Goal: Task Accomplishment & Management: Manage account settings

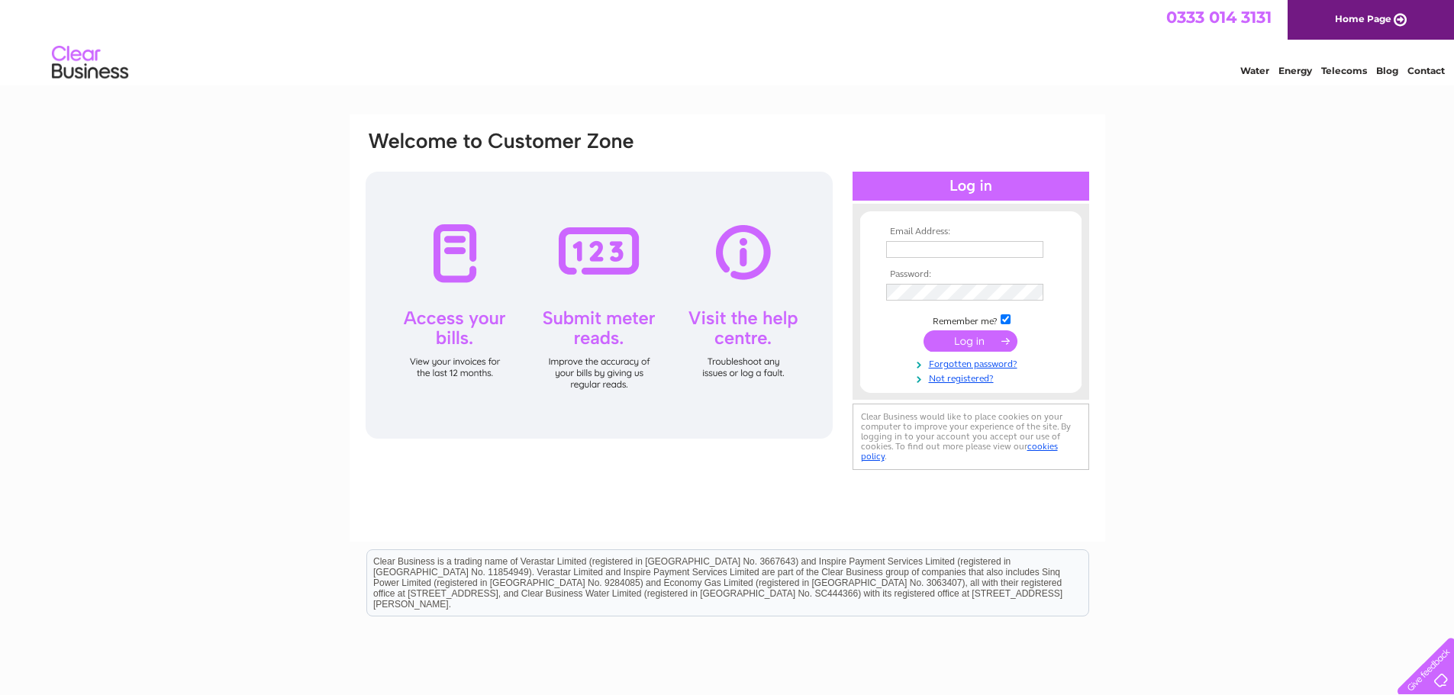
type input "nik@abjminimix.co.uk"
click at [971, 339] on input "submit" at bounding box center [971, 341] width 94 height 21
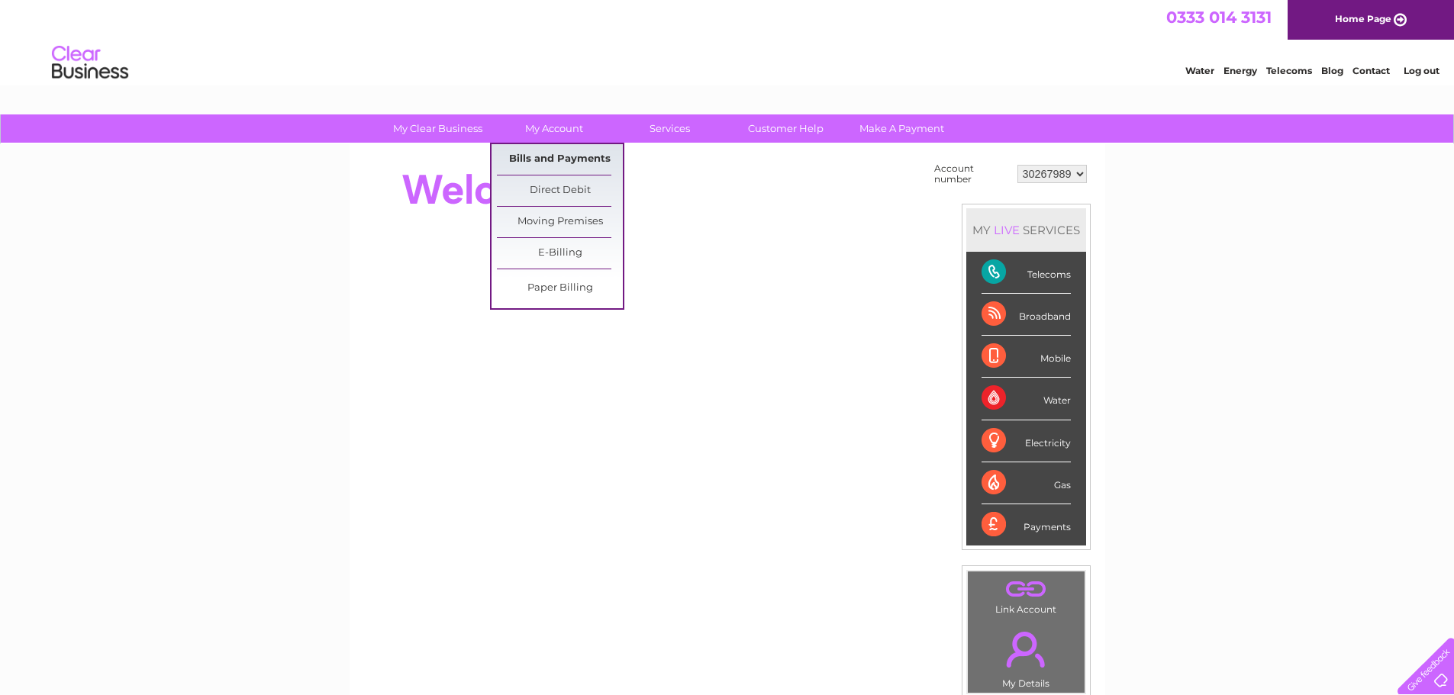
click at [534, 166] on link "Bills and Payments" at bounding box center [560, 159] width 126 height 31
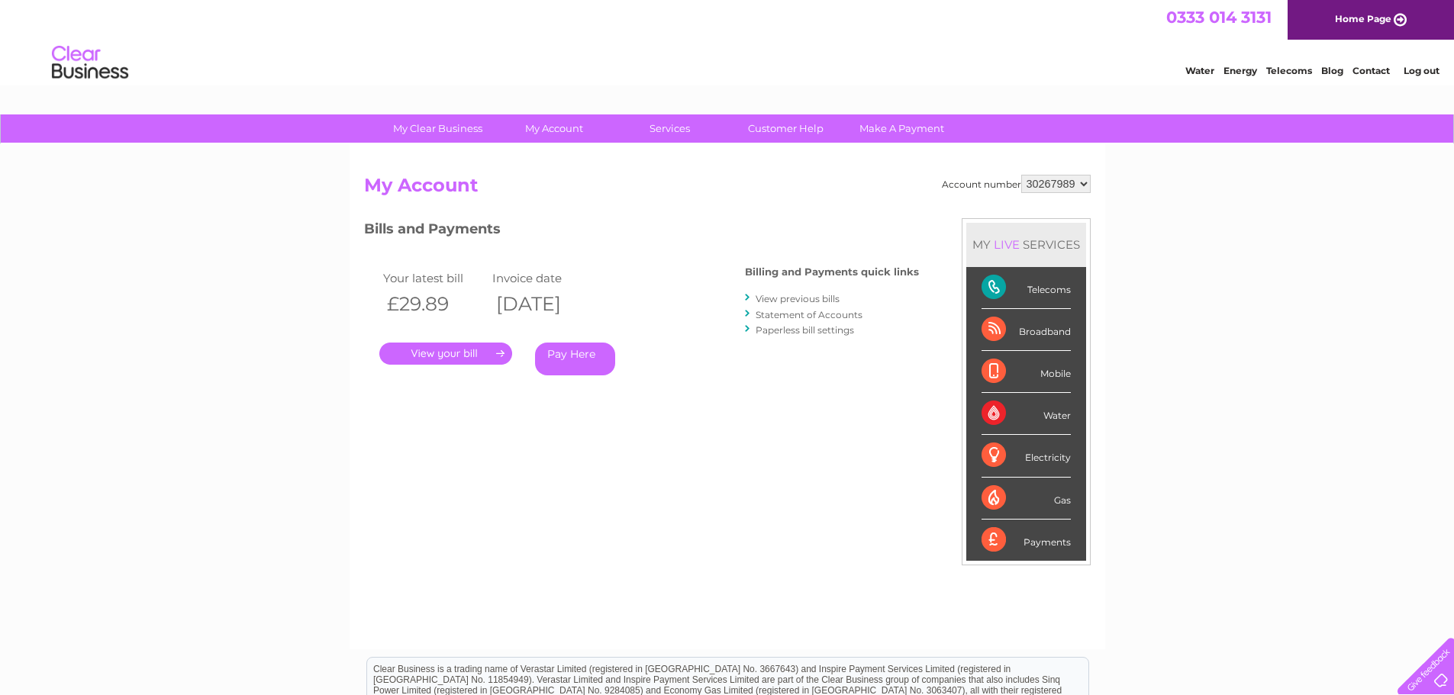
click at [1424, 73] on link "Log out" at bounding box center [1422, 70] width 36 height 11
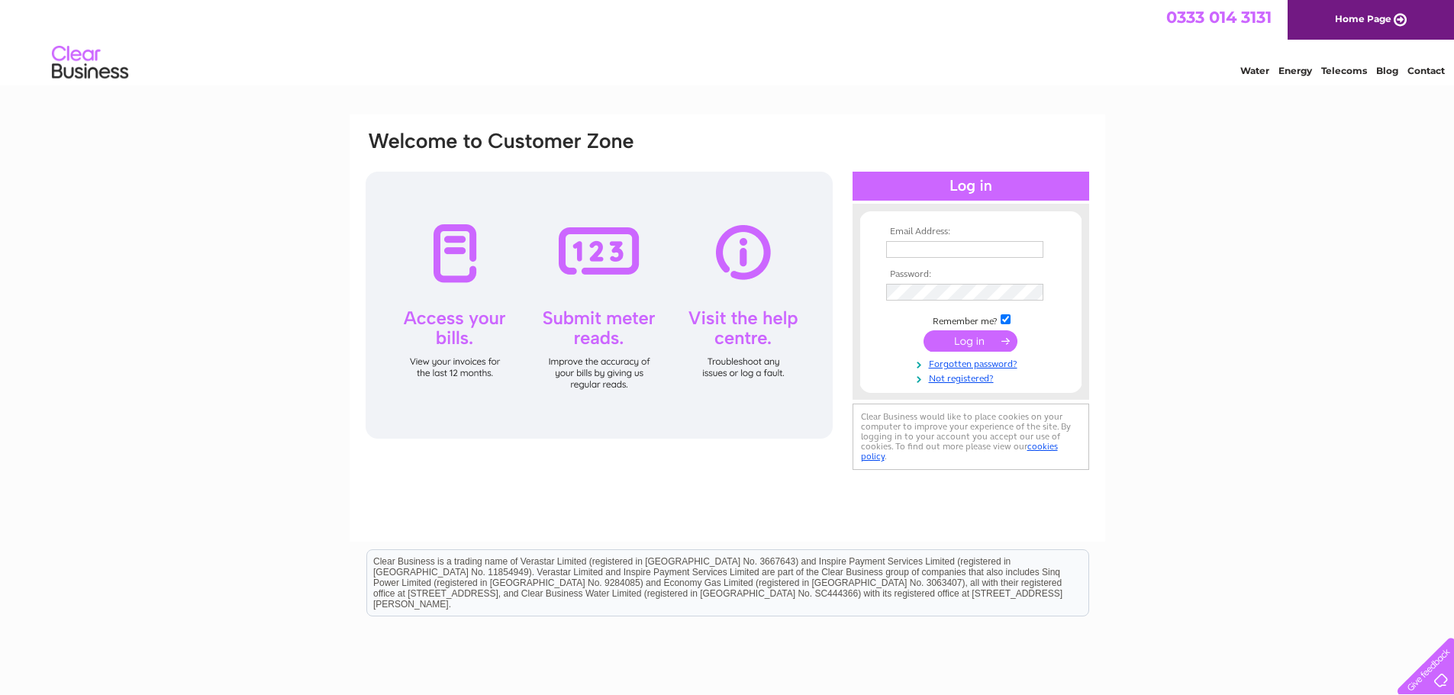
type input "nik@abjminimix.co.uk"
click at [987, 256] on input "nik@abjminimix.co.uk" at bounding box center [964, 249] width 157 height 17
click at [1163, 251] on div "Email Address: nik@abjminimix.co.uk Password:" at bounding box center [727, 459] width 1454 height 689
click at [960, 338] on input "submit" at bounding box center [971, 341] width 94 height 21
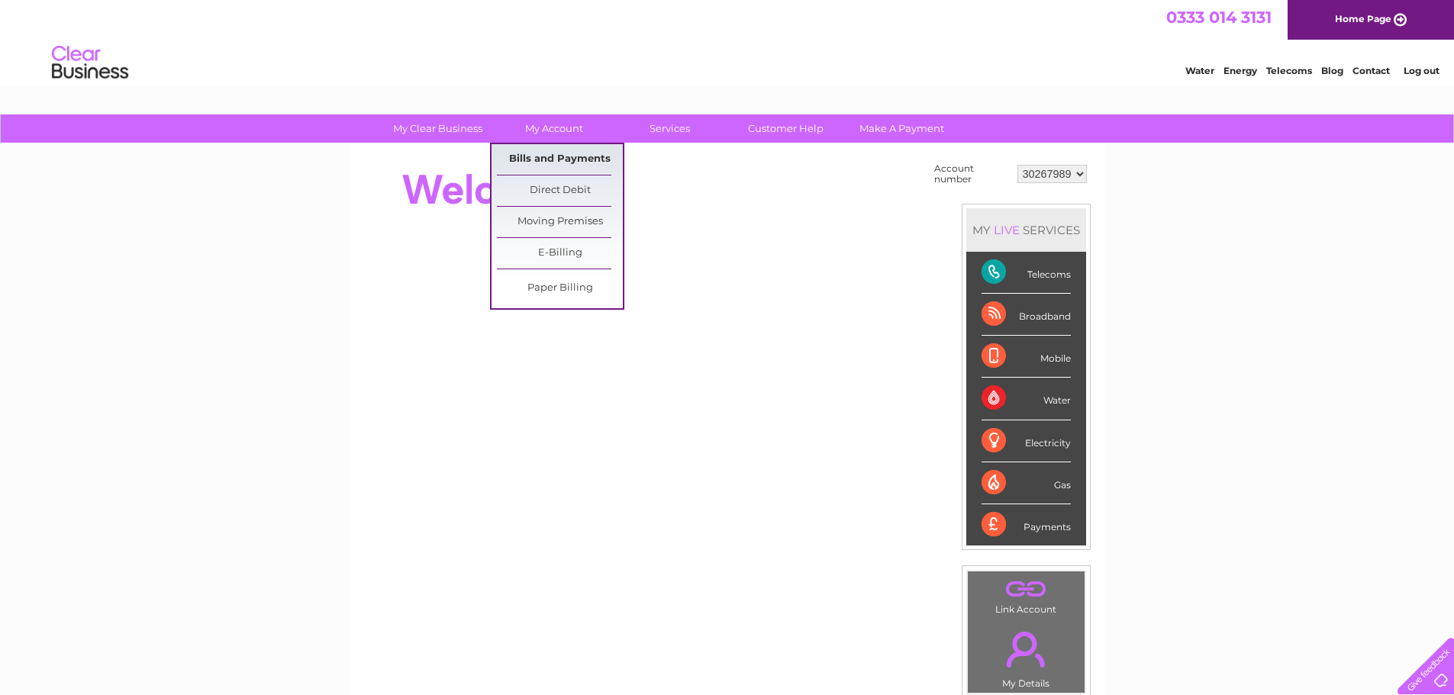
click at [544, 160] on link "Bills and Payments" at bounding box center [560, 159] width 126 height 31
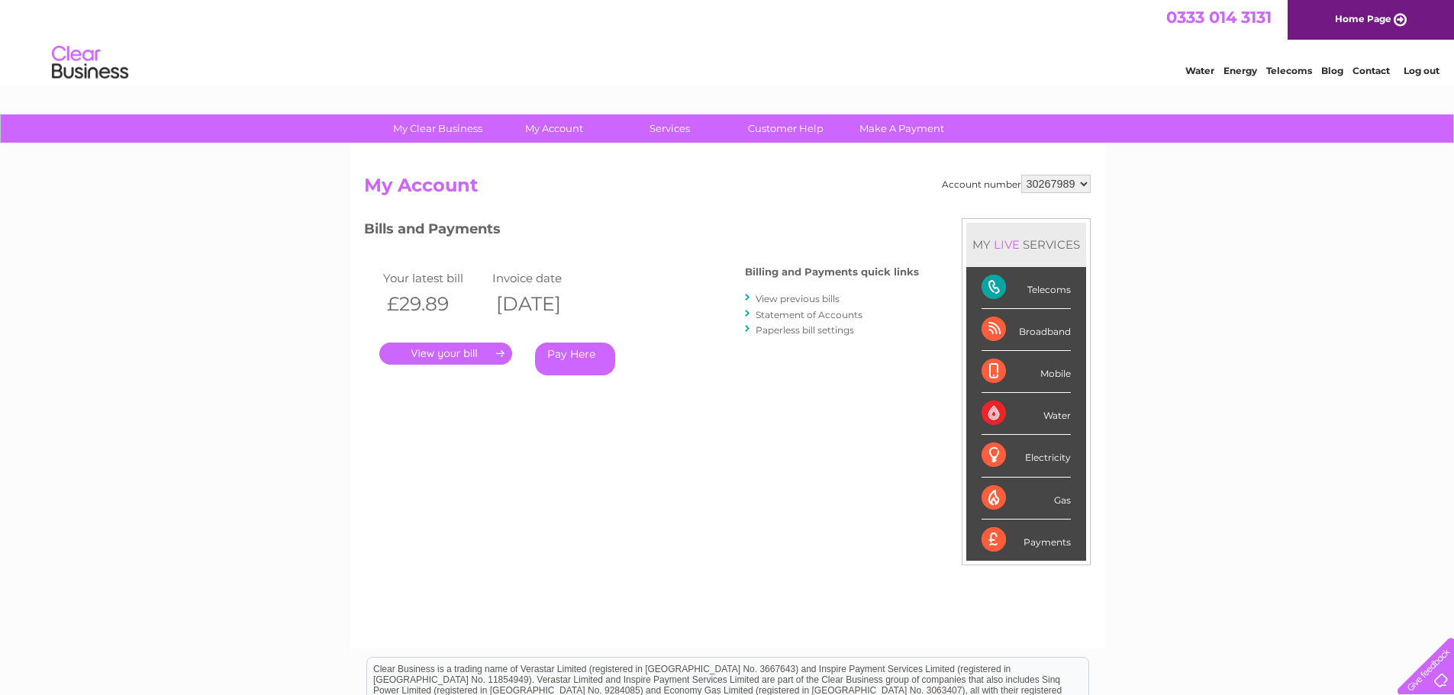
click at [1077, 192] on select "30267989" at bounding box center [1055, 184] width 69 height 18
click at [1079, 214] on div "Account number 30267989 My Account MY LIVE SERVICES Telecoms Broadband Mobile W…" at bounding box center [727, 405] width 727 height 460
click at [477, 353] on link "." at bounding box center [445, 354] width 133 height 22
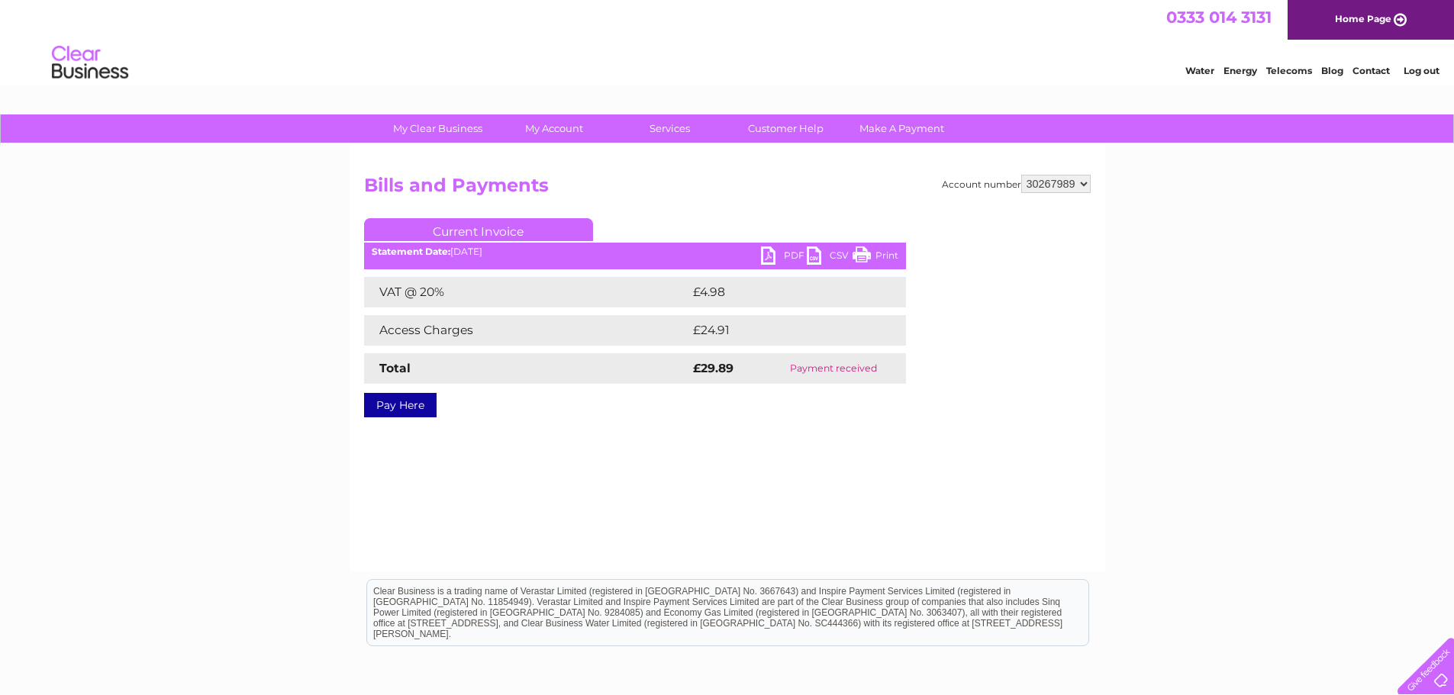
click at [773, 250] on link "PDF" at bounding box center [784, 258] width 46 height 22
